Goal: Navigation & Orientation: Find specific page/section

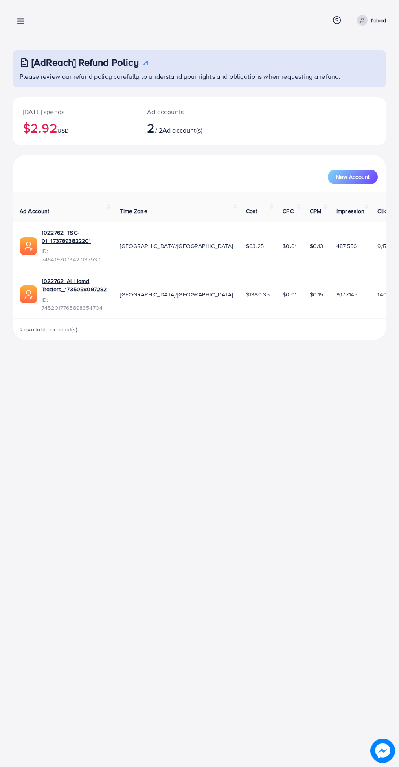
click at [19, 23] on line at bounding box center [20, 23] width 7 height 0
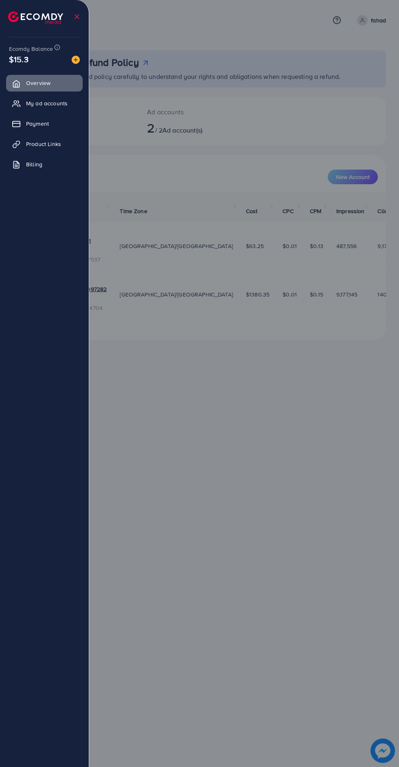
click at [203, 370] on div at bounding box center [199, 460] width 399 height 921
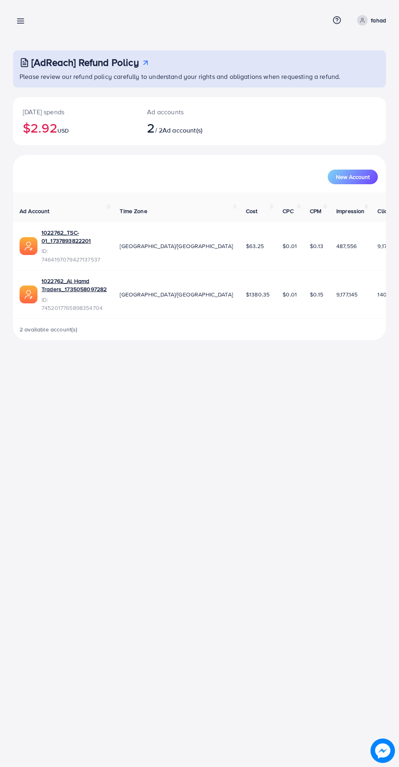
click at [22, 21] on line at bounding box center [20, 21] width 7 height 0
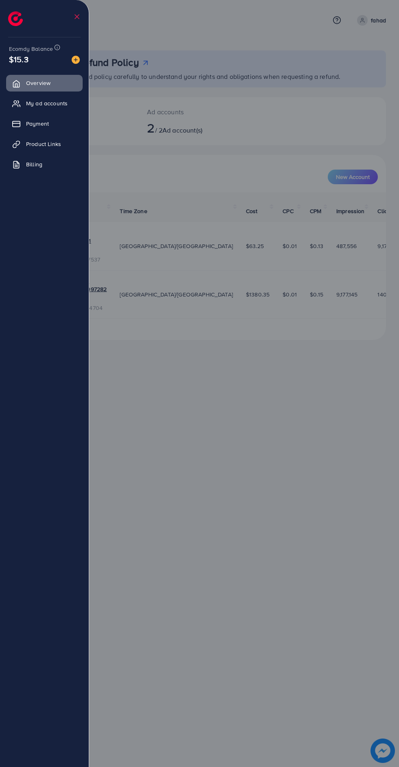
click at [60, 105] on span "My ad accounts" at bounding box center [46, 103] width 41 height 8
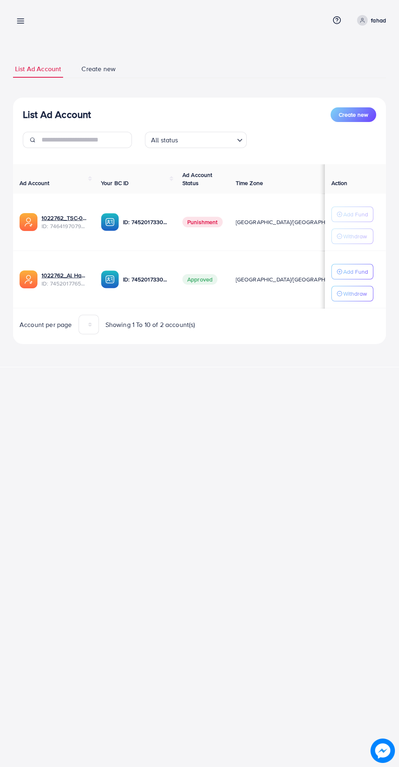
scroll to position [0, 20]
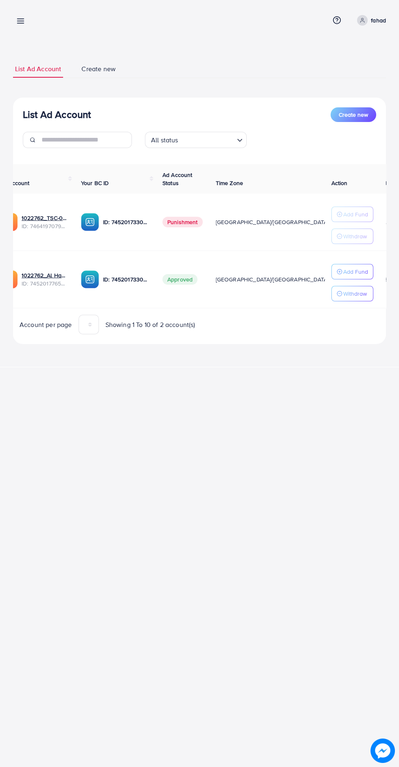
click at [20, 21] on line at bounding box center [20, 21] width 7 height 0
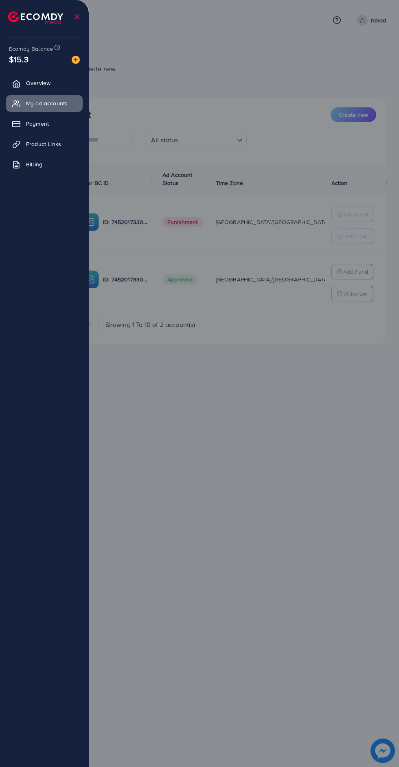
click at [240, 433] on div at bounding box center [199, 460] width 399 height 921
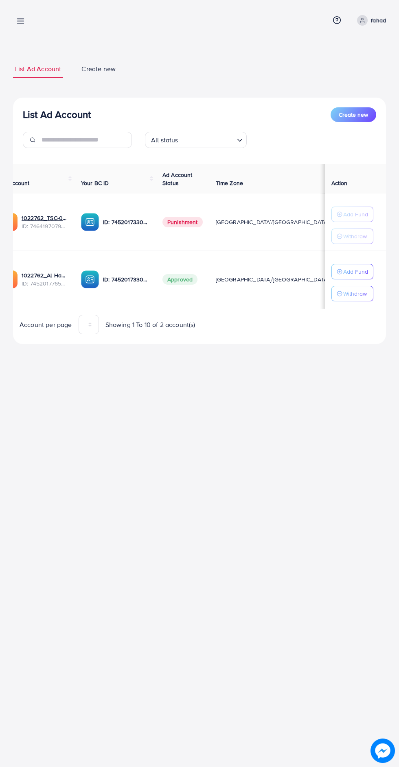
scroll to position [0, 0]
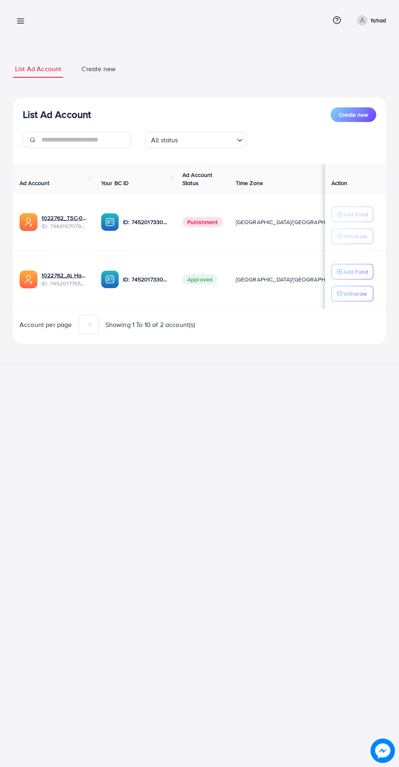
click at [20, 21] on line at bounding box center [20, 21] width 7 height 0
